Goal: Task Accomplishment & Management: Manage account settings

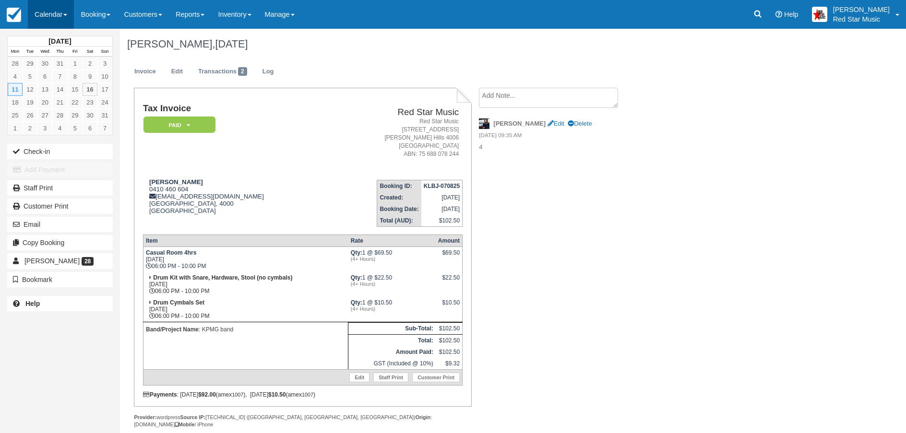
click at [50, 12] on link "Calendar" at bounding box center [51, 14] width 46 height 29
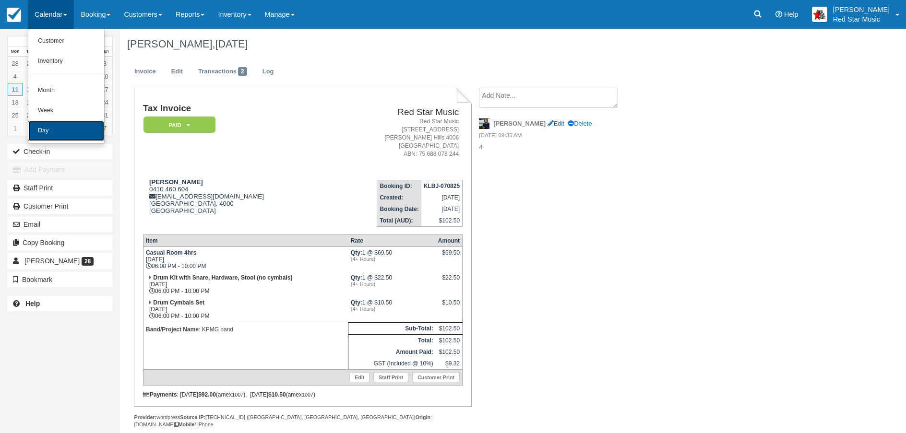
click at [55, 127] on link "Day" at bounding box center [66, 131] width 76 height 20
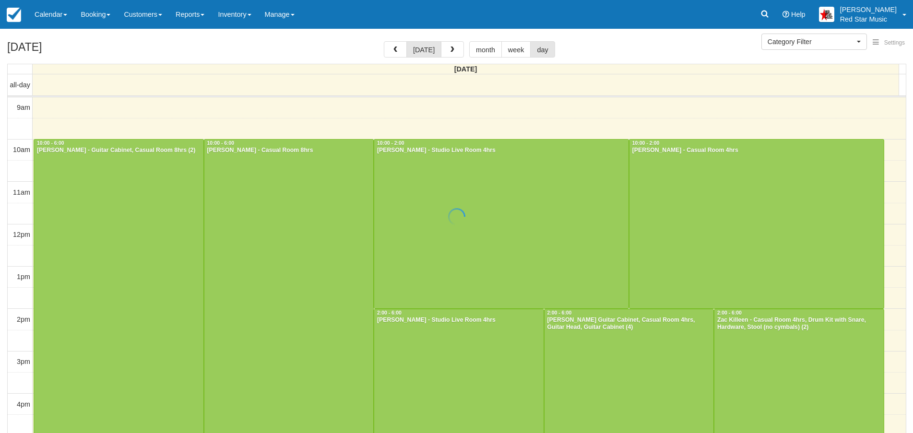
select select
click at [448, 53] on span "button" at bounding box center [448, 50] width 7 height 7
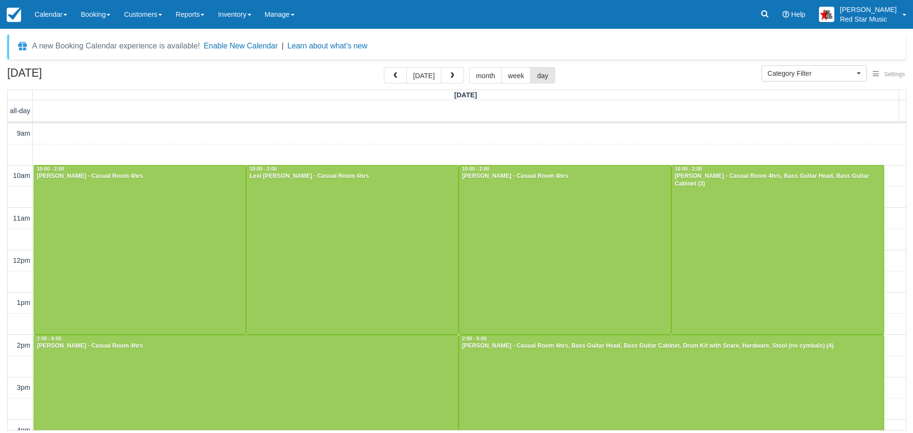
scroll to position [269, 0]
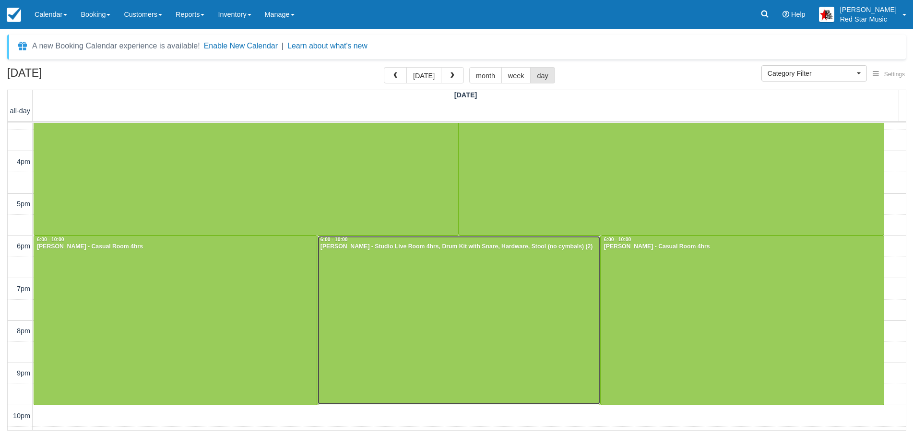
click at [490, 305] on div at bounding box center [459, 320] width 283 height 169
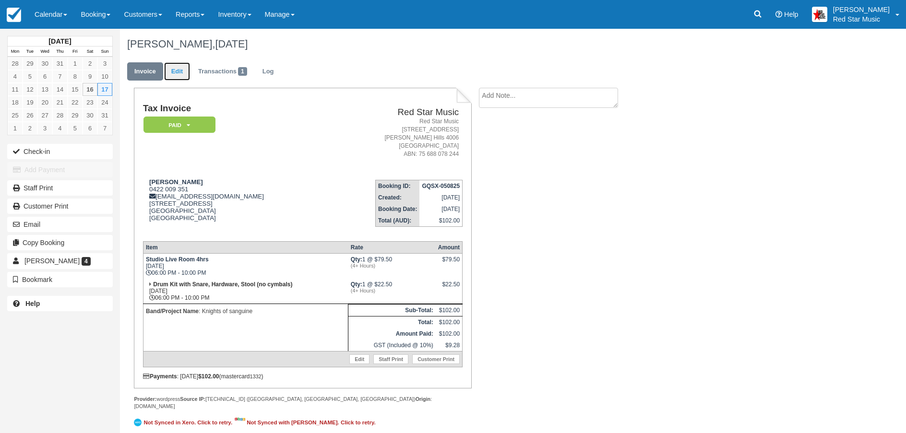
click at [177, 75] on link "Edit" at bounding box center [177, 71] width 26 height 19
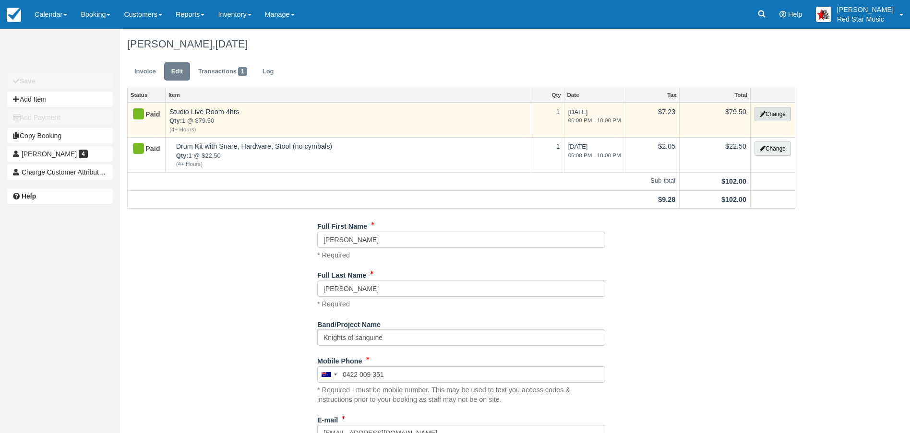
click at [771, 115] on button "Change" at bounding box center [772, 114] width 36 height 14
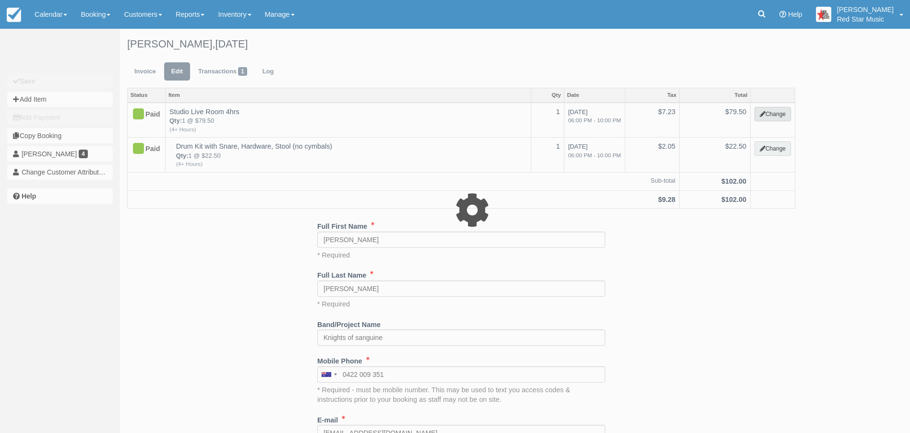
select select "6"
type input "79.50"
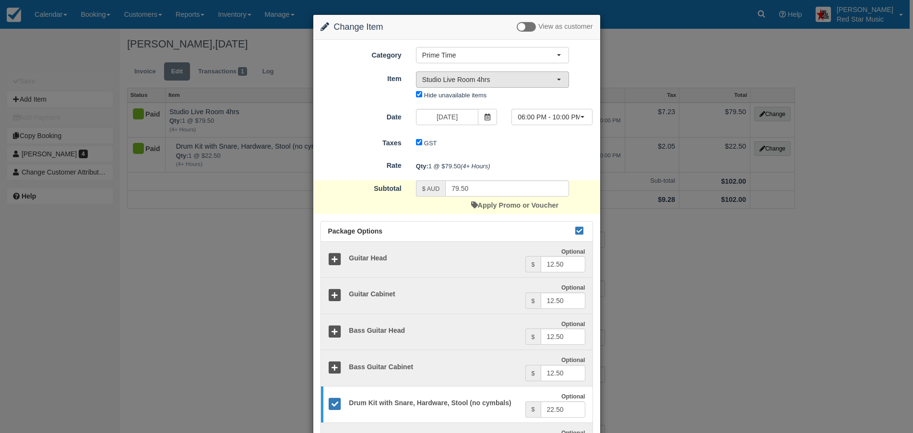
click at [500, 78] on span "Studio Live Room 4hrs" at bounding box center [489, 80] width 134 height 10
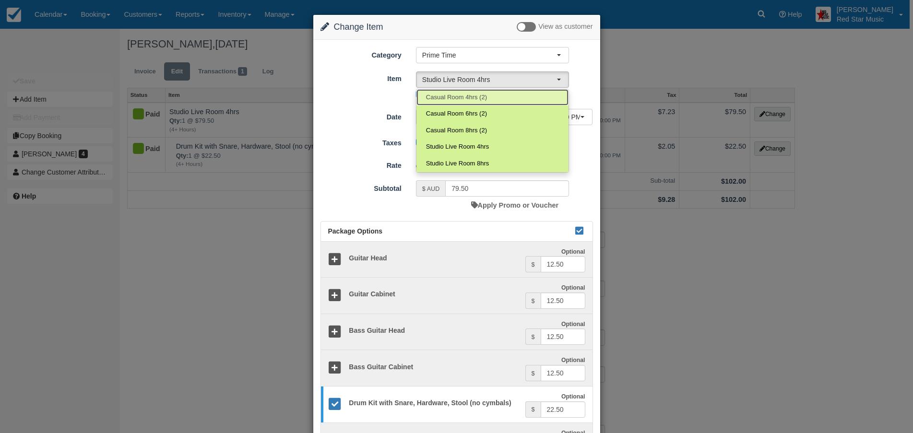
click at [473, 93] on span "Casual Room 4hrs (2)" at bounding box center [456, 97] width 61 height 9
select select "23"
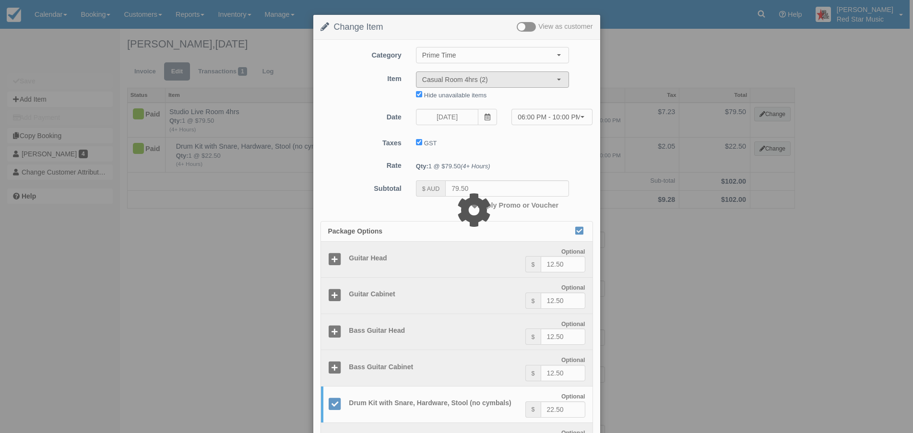
type input "69.50"
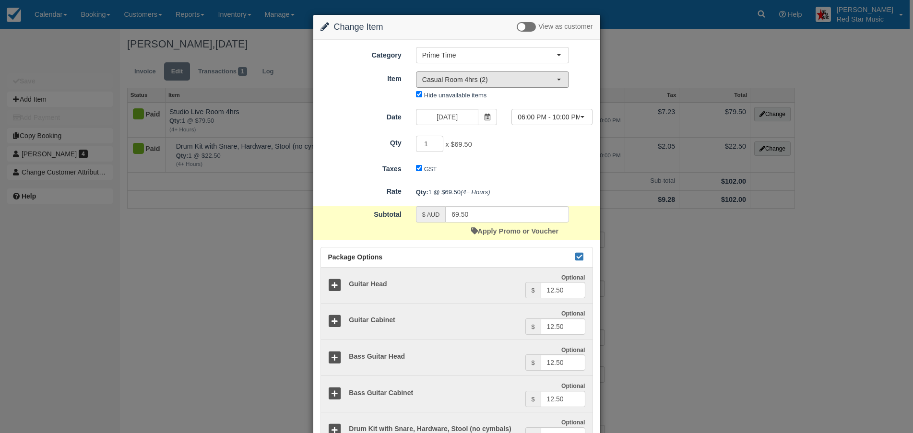
scroll to position [224, 0]
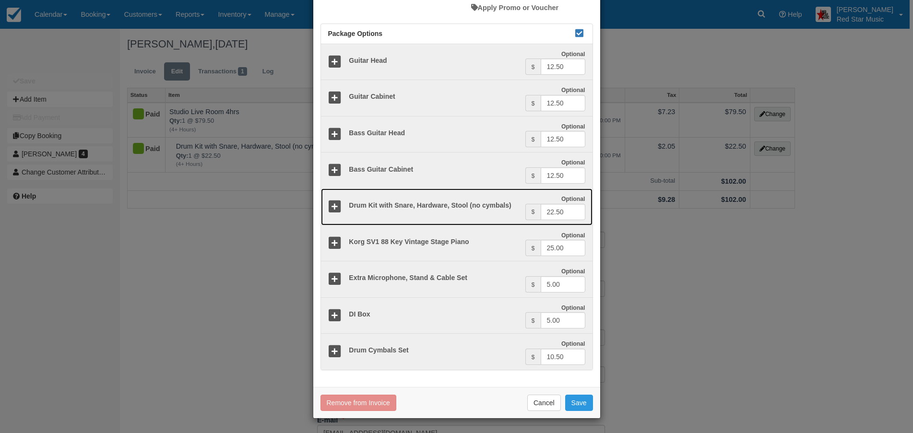
click at [338, 203] on icon at bounding box center [335, 207] width 14 height 14
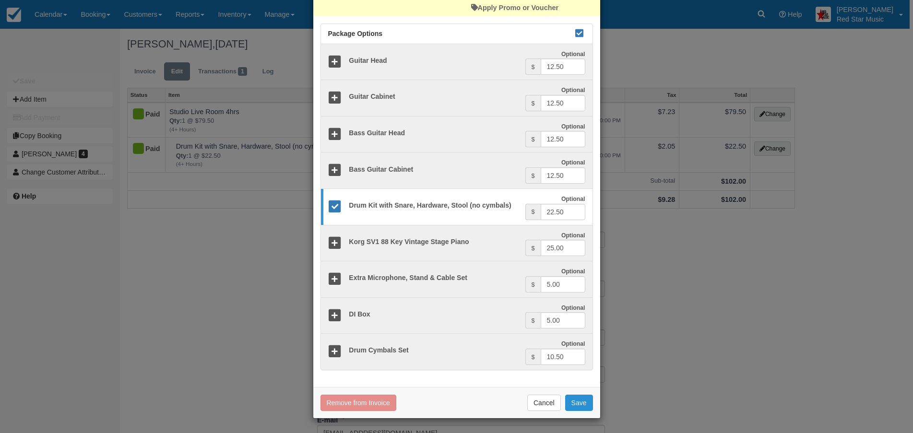
click at [576, 401] on button "Save" at bounding box center [579, 403] width 28 height 16
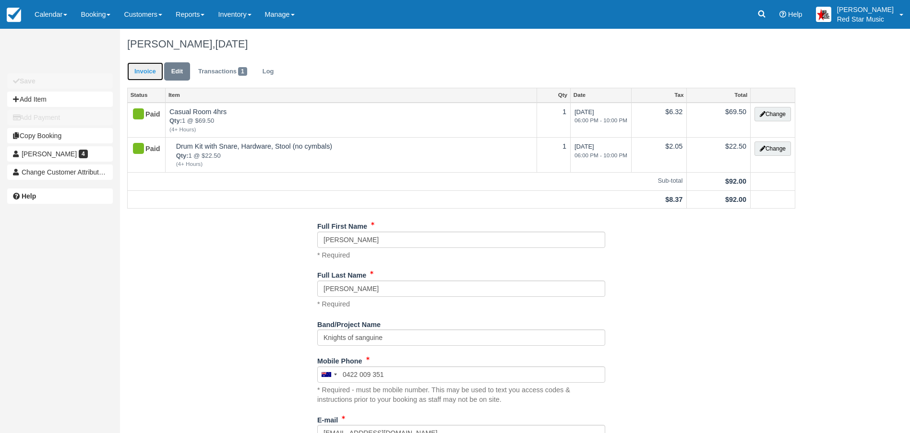
click at [141, 69] on link "Invoice" at bounding box center [145, 71] width 36 height 19
